Goal: Information Seeking & Learning: Check status

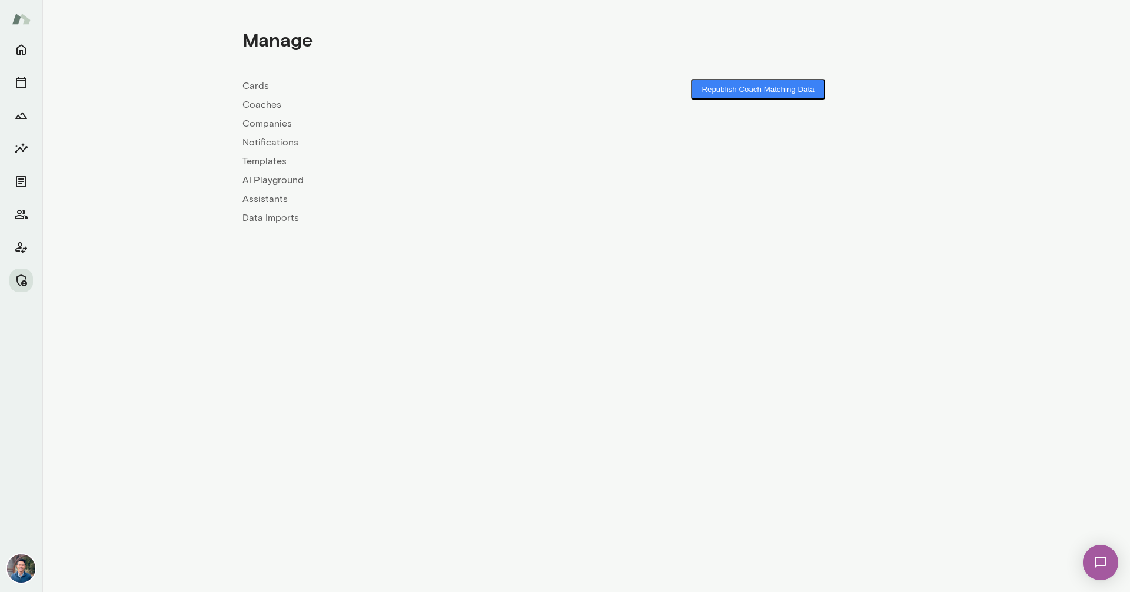
click at [273, 106] on link "Coaches" at bounding box center [415, 105] width 344 height 14
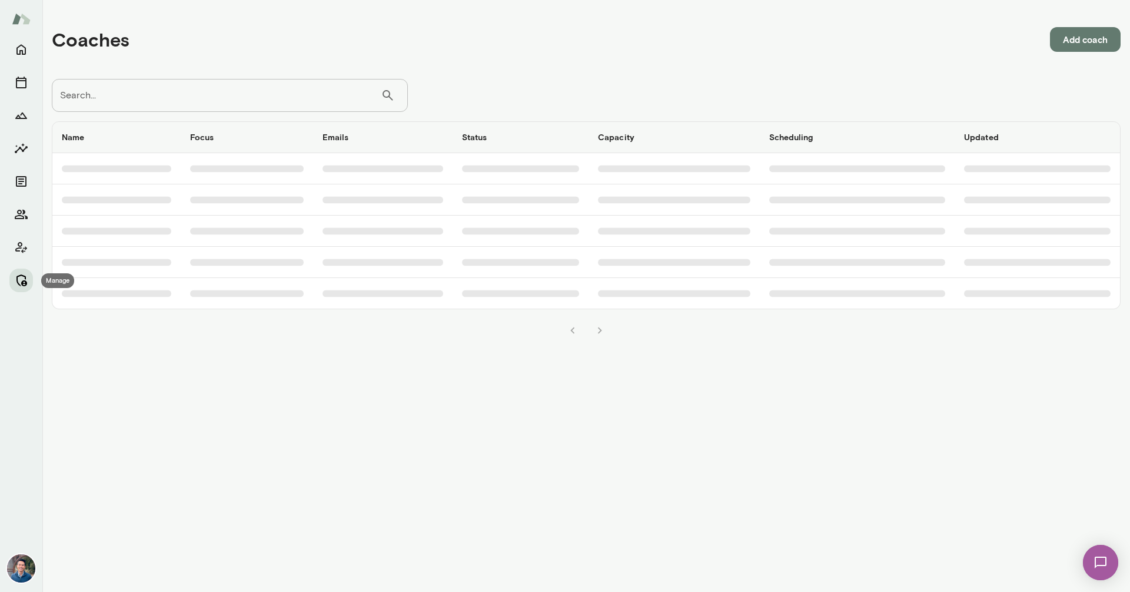
click at [18, 271] on button "Manage" at bounding box center [21, 280] width 24 height 24
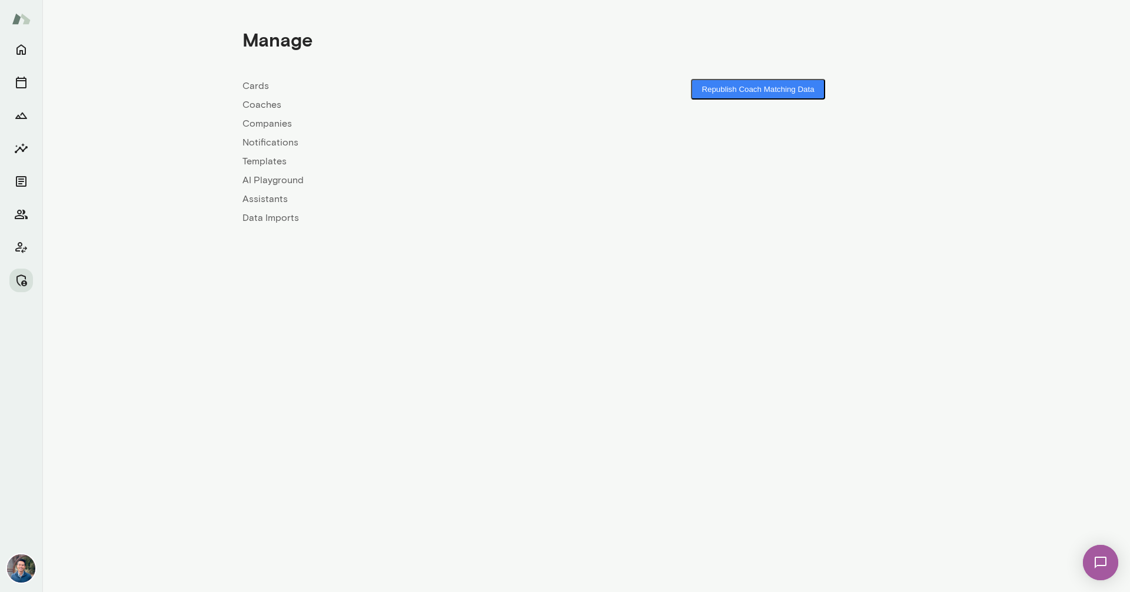
click at [250, 121] on link "Companies" at bounding box center [415, 124] width 344 height 14
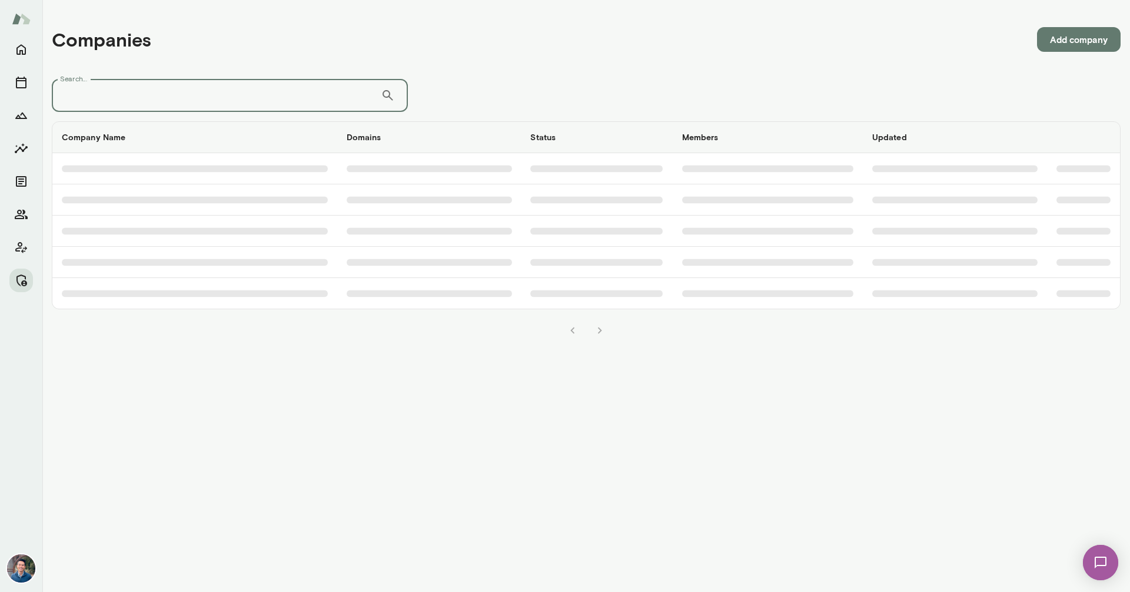
click at [202, 102] on input "Search..." at bounding box center [216, 95] width 329 height 33
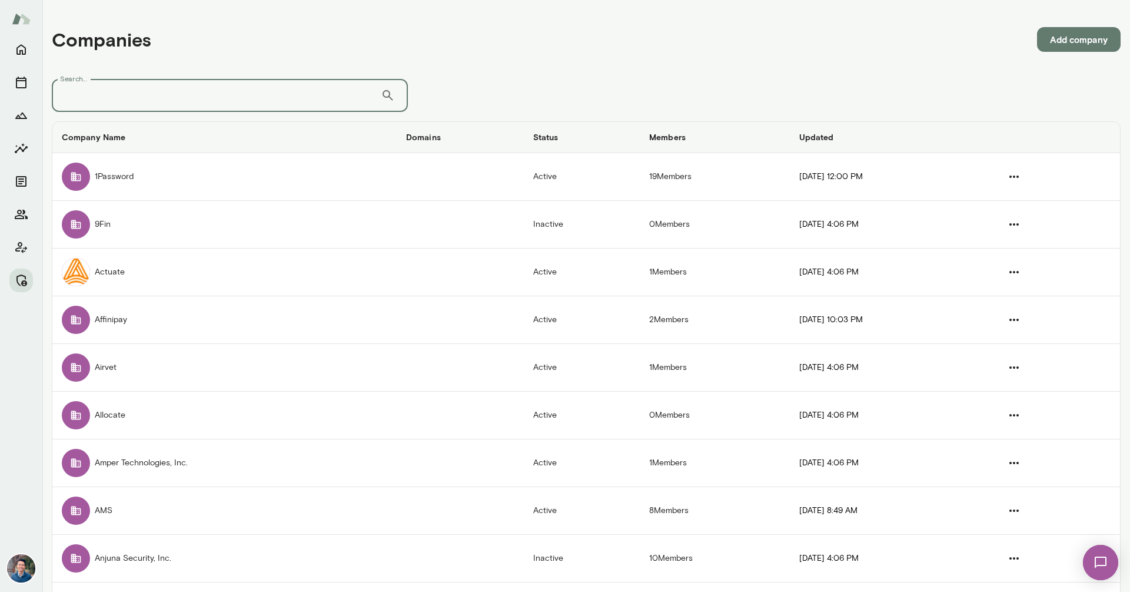
type input "*"
type input "****"
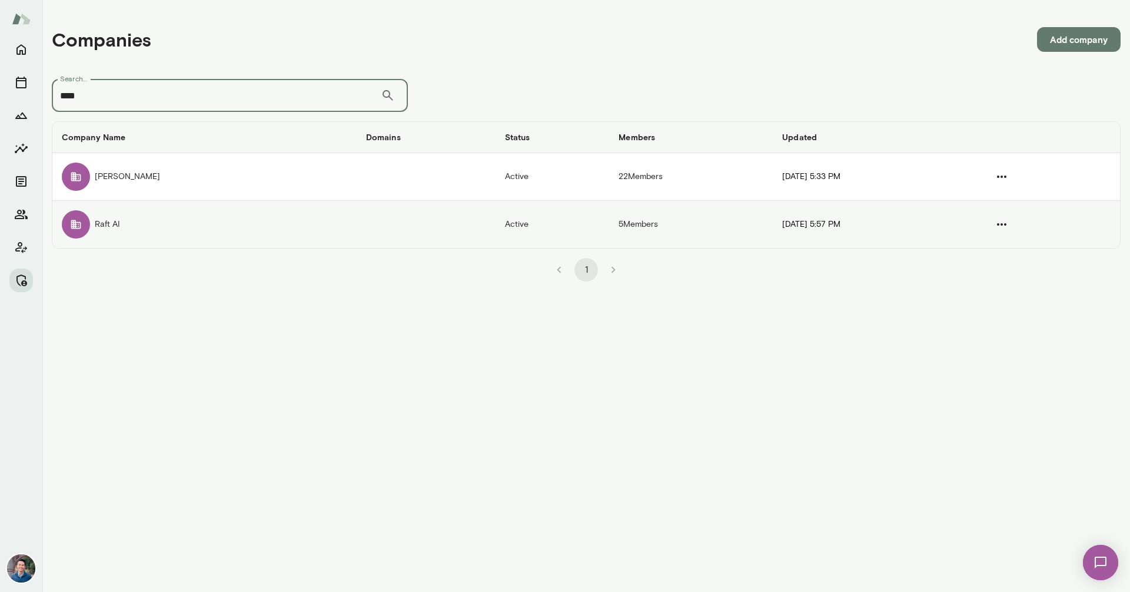
click at [138, 217] on td "Raft AI" at bounding box center [204, 224] width 304 height 47
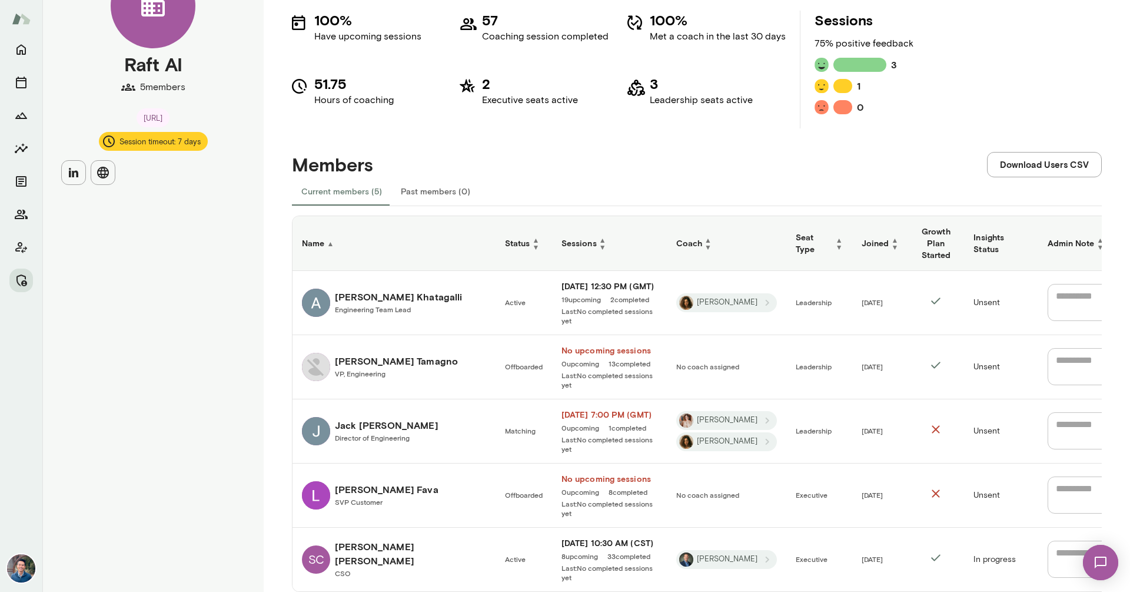
scroll to position [88, 0]
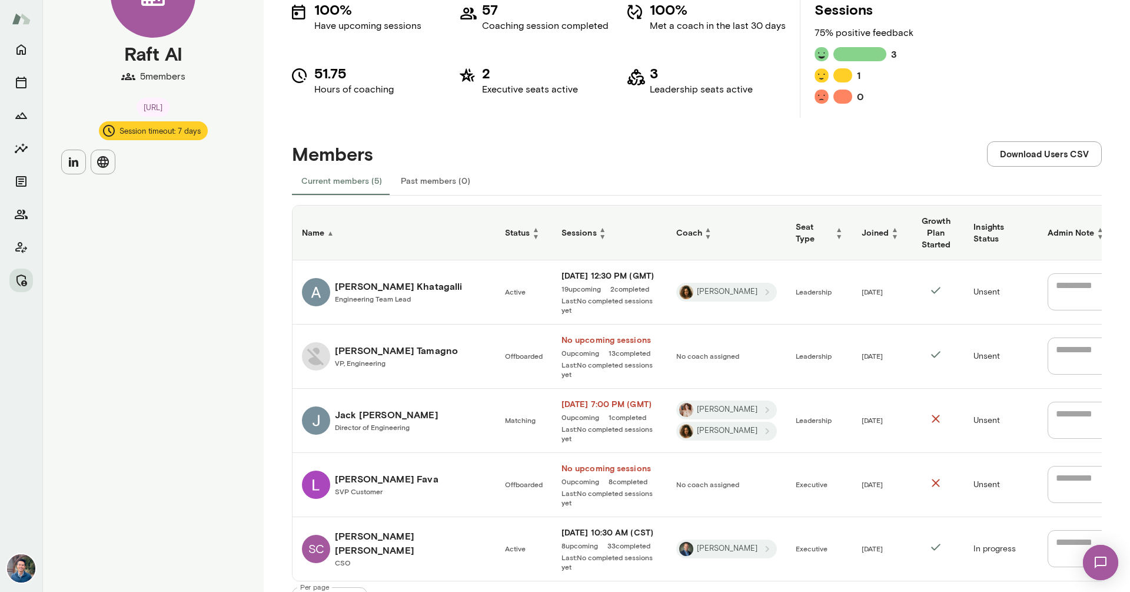
click at [569, 398] on h6 "[DATE] 7:00 PM (GMT)" at bounding box center [610, 404] width 96 height 12
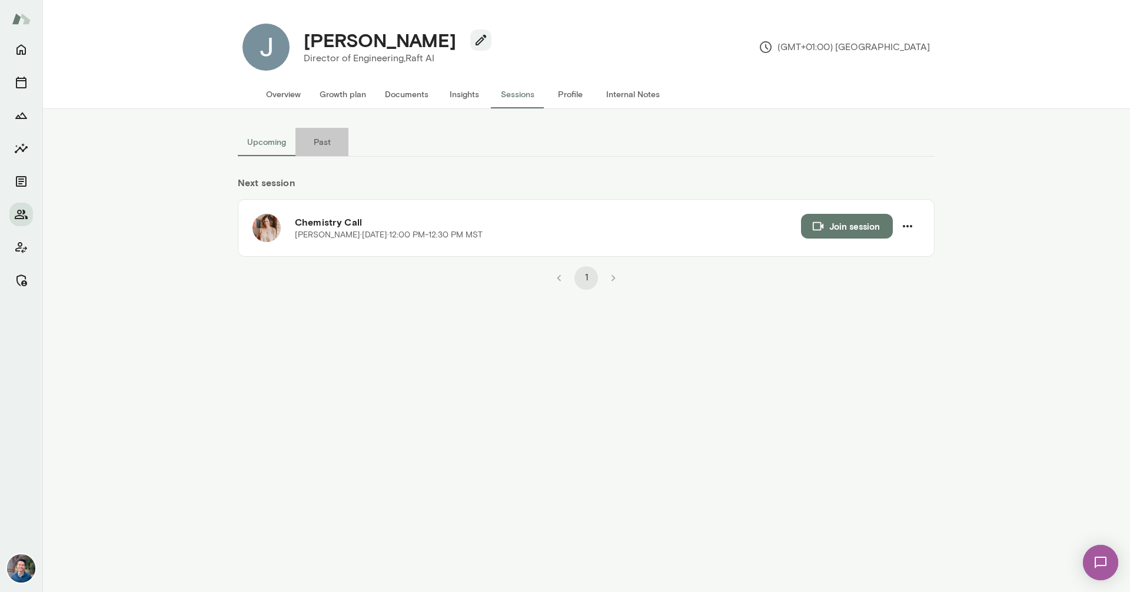
click at [320, 141] on button "Past" at bounding box center [322, 142] width 53 height 28
click at [268, 141] on button "Upcoming" at bounding box center [267, 142] width 58 height 28
click at [326, 138] on button "Past" at bounding box center [322, 142] width 53 height 28
click at [242, 138] on button "Upcoming" at bounding box center [267, 142] width 58 height 28
